Goal: Task Accomplishment & Management: Complete application form

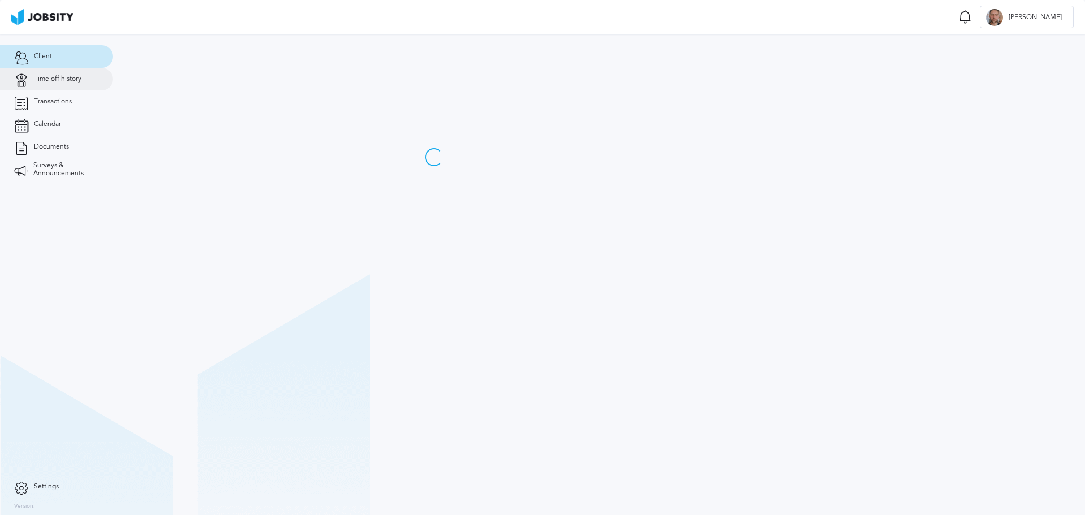
click at [87, 75] on link "Time off history" at bounding box center [56, 79] width 113 height 23
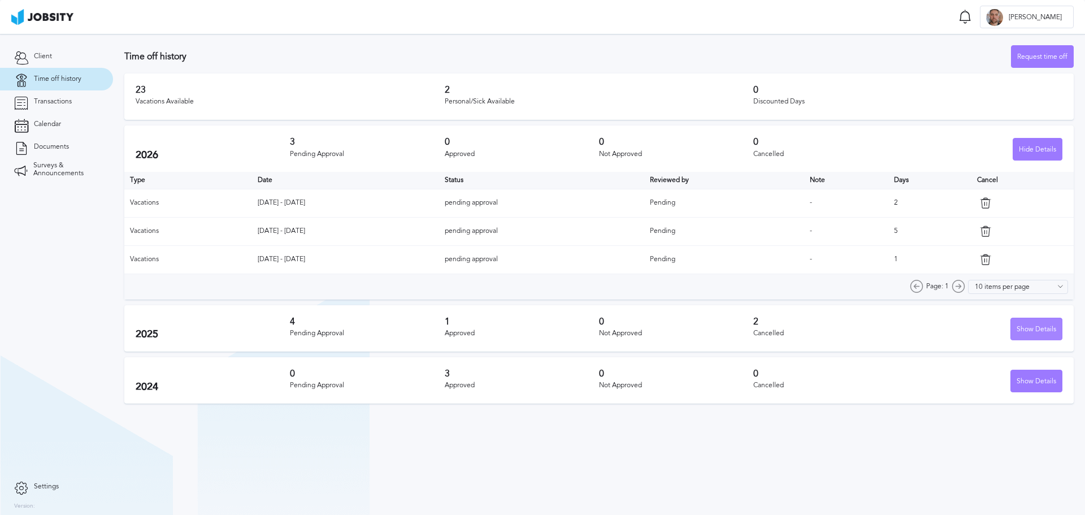
click at [1038, 327] on div "Show Details" at bounding box center [1036, 329] width 51 height 23
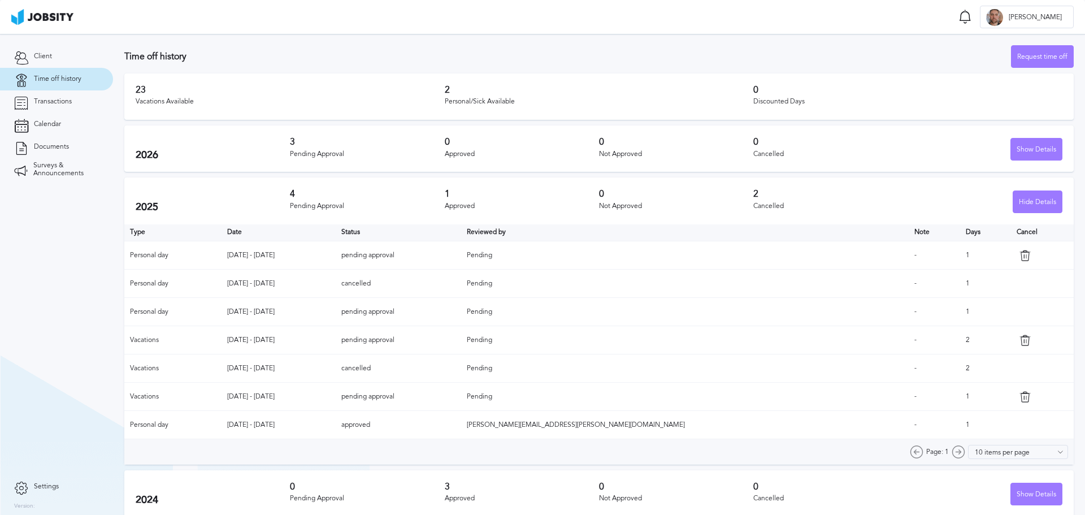
click at [454, 204] on div "Approved" at bounding box center [522, 206] width 154 height 8
click at [499, 199] on div "1 Approved" at bounding box center [522, 201] width 154 height 24
click at [1021, 55] on div "Request time off" at bounding box center [1042, 57] width 62 height 23
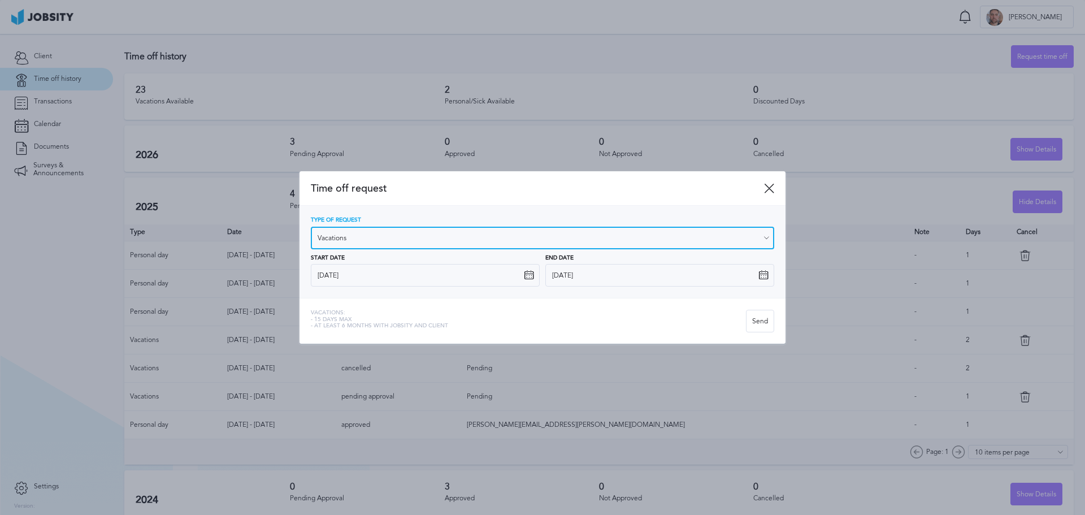
click at [521, 242] on input "Vacations" at bounding box center [542, 238] width 463 height 23
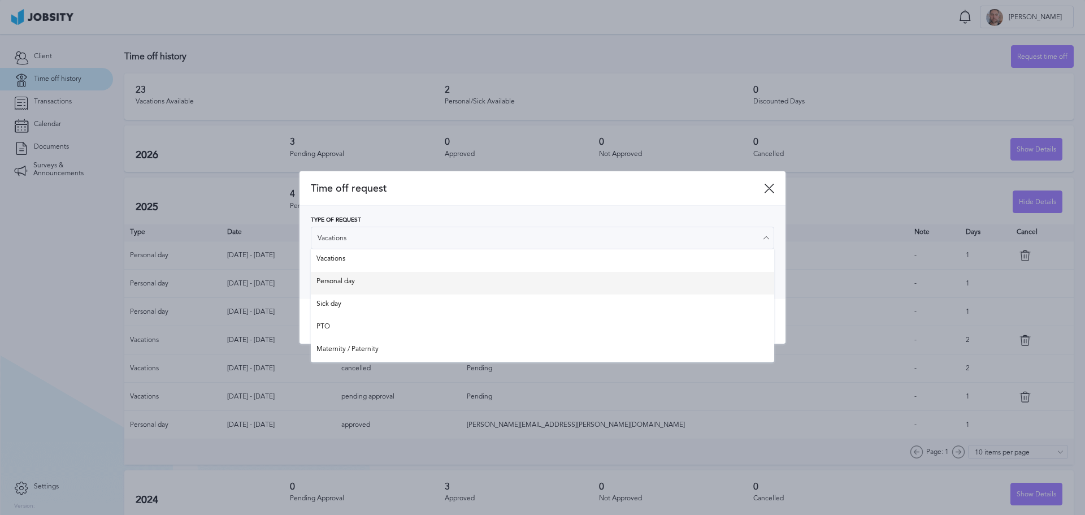
type input "Personal day"
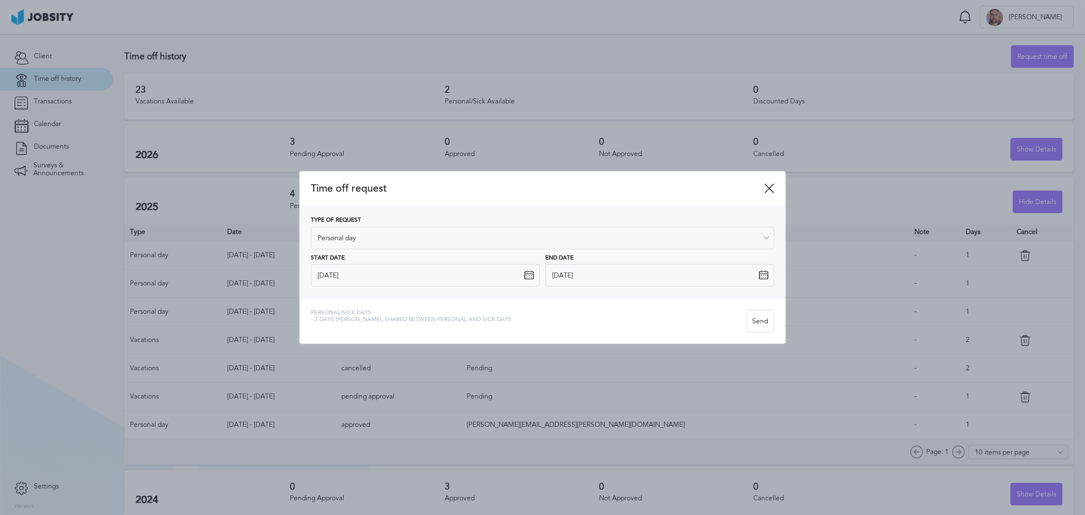
click at [404, 277] on div "Type of Request Personal day Vacations Personal day Sick day PTO Maternity / Pa…" at bounding box center [542, 251] width 463 height 69
click at [528, 274] on icon at bounding box center [529, 275] width 10 height 10
click at [503, 273] on input "[DATE]" at bounding box center [425, 275] width 229 height 23
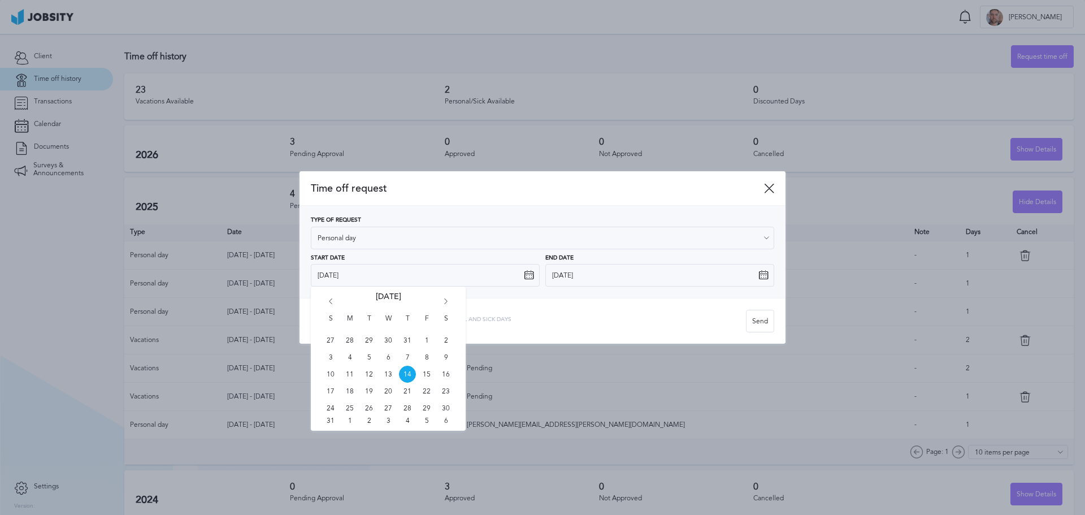
click at [447, 298] on div "S M T W T F S 27 28 29 30 31 1 2 3 4 5 6 7 8 9 10 11 12 13 14 15 16 17 18 19 20…" at bounding box center [388, 358] width 155 height 144
click at [443, 299] on icon "Go forward 1 month" at bounding box center [446, 303] width 10 height 10
click at [346, 359] on span "8" at bounding box center [349, 357] width 17 height 17
type input "[DATE]"
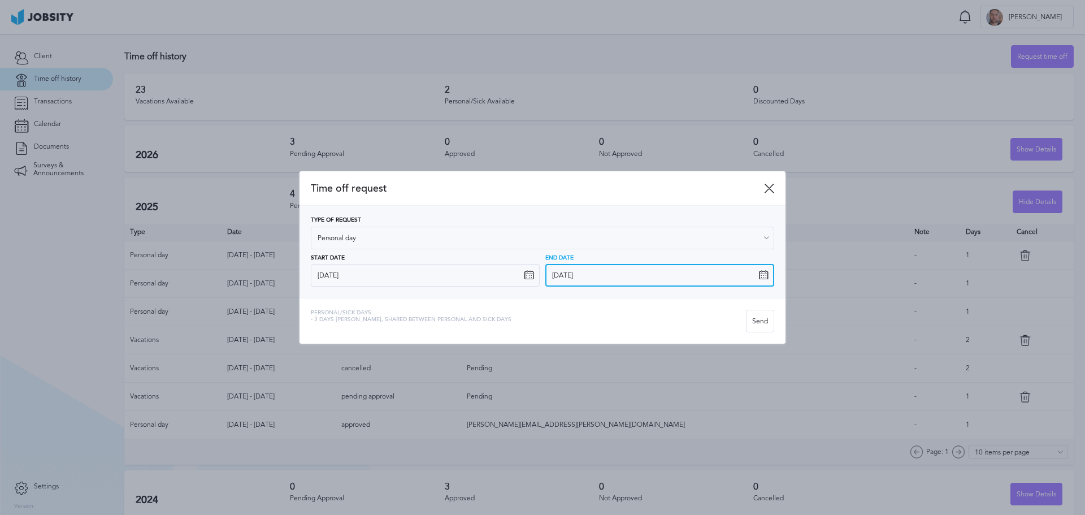
click at [708, 280] on input "[DATE]" at bounding box center [659, 275] width 229 height 23
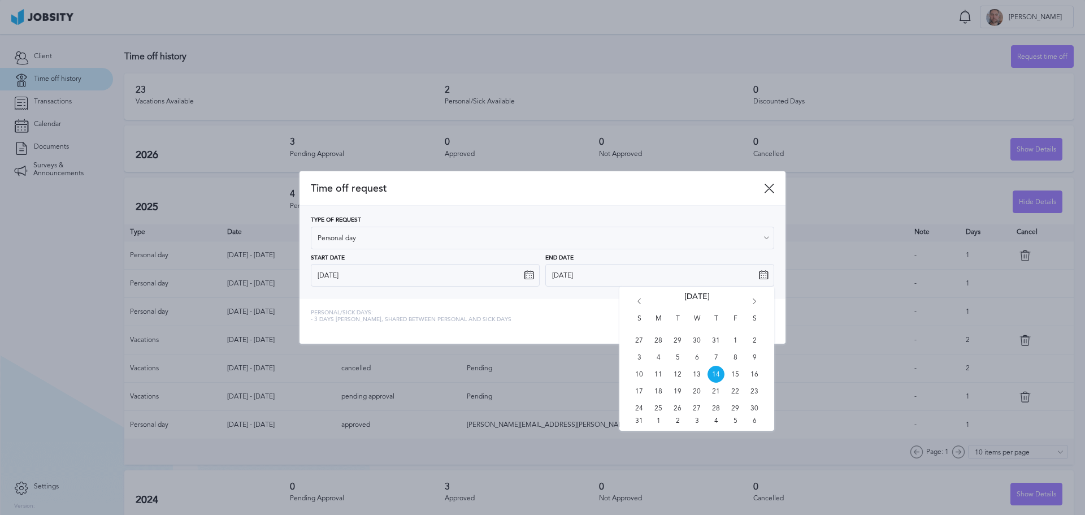
click at [751, 299] on icon "Go forward 1 month" at bounding box center [754, 303] width 10 height 10
click at [658, 356] on span "8" at bounding box center [658, 357] width 17 height 17
type input "[DATE]"
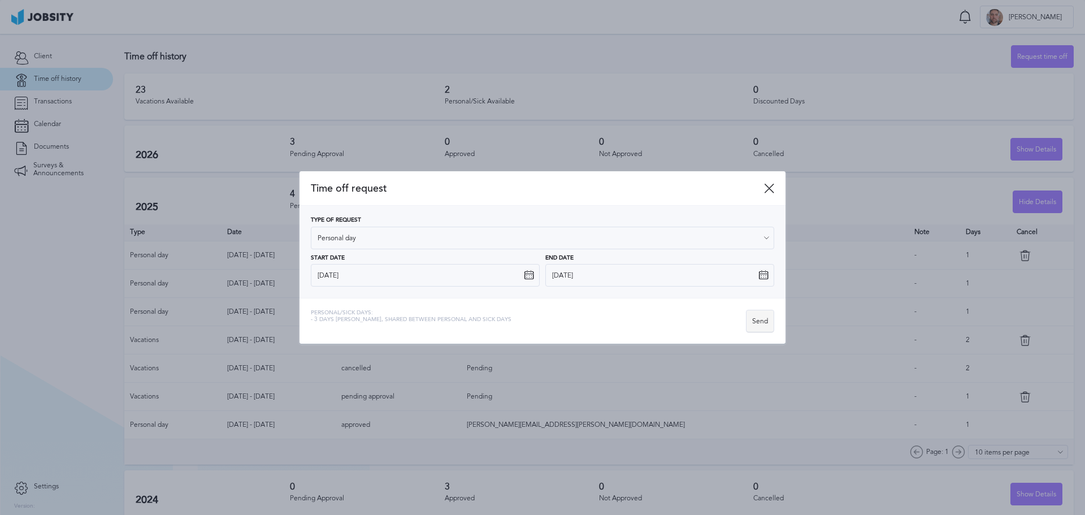
click at [762, 320] on div "Send" at bounding box center [759, 321] width 27 height 23
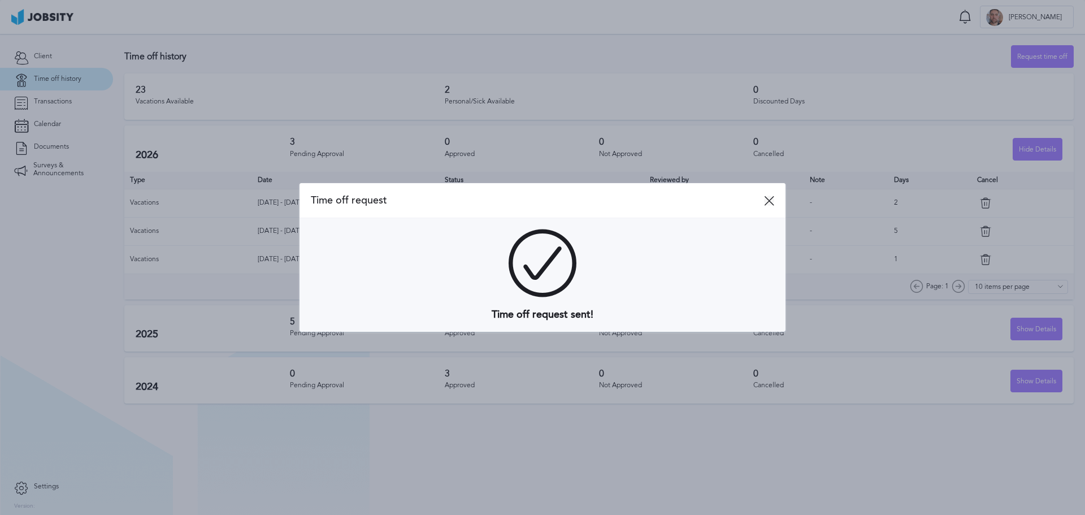
click at [770, 198] on icon at bounding box center [769, 200] width 10 height 10
